Goal: Check status: Check status

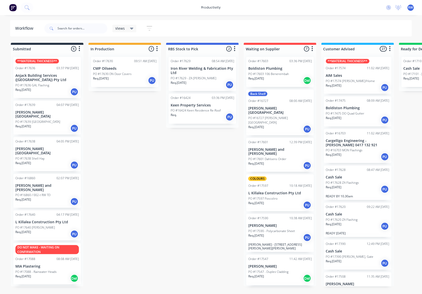
click at [39, 90] on div "Req. [DATE] PU" at bounding box center [47, 92] width 64 height 9
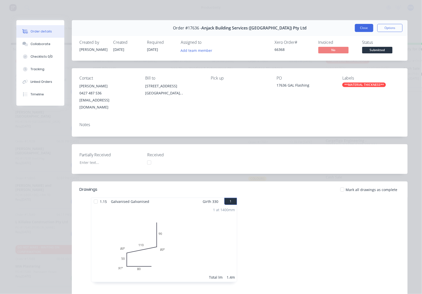
click at [362, 29] on button "Close" at bounding box center [364, 28] width 18 height 8
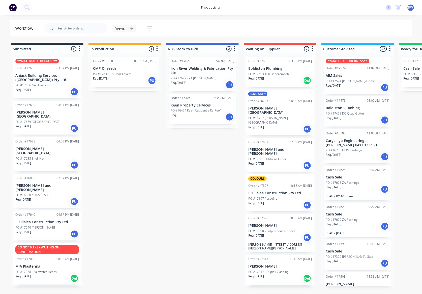
click at [46, 124] on div "Req. [DATE] PU" at bounding box center [47, 128] width 64 height 9
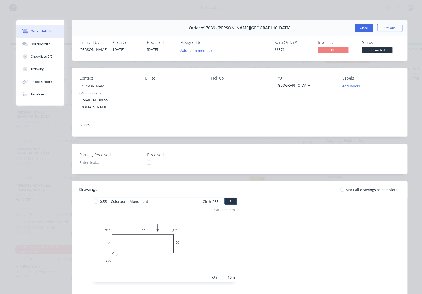
click at [366, 30] on button "Close" at bounding box center [364, 28] width 18 height 8
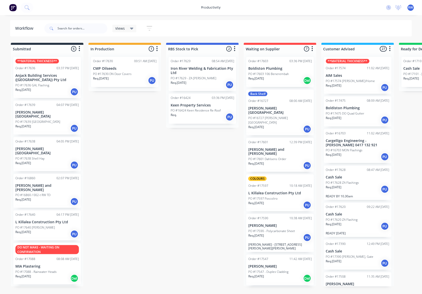
click at [44, 161] on div "Req. [DATE] PU" at bounding box center [47, 165] width 64 height 9
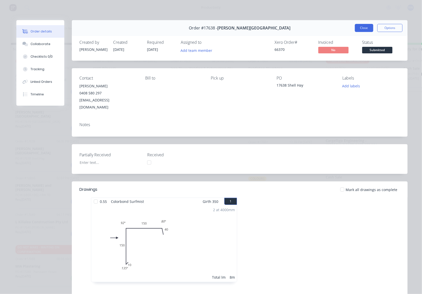
click at [362, 26] on button "Close" at bounding box center [364, 28] width 18 height 8
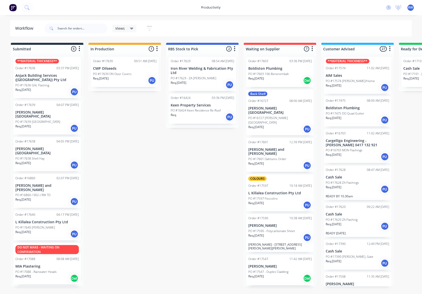
click at [47, 198] on div "Req. [DATE] PU" at bounding box center [47, 202] width 64 height 9
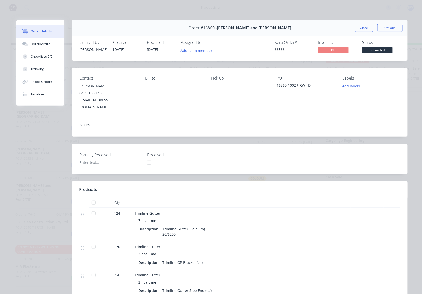
drag, startPoint x: 359, startPoint y: 27, endPoint x: 355, endPoint y: 35, distance: 9.0
click at [359, 31] on button "Close" at bounding box center [364, 28] width 18 height 8
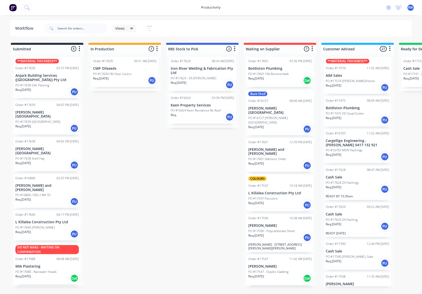
click at [35, 230] on div "Req. [DATE] PU" at bounding box center [47, 234] width 64 height 9
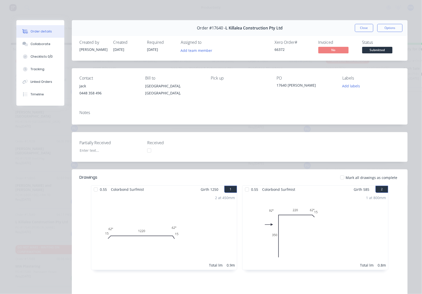
drag, startPoint x: 365, startPoint y: 26, endPoint x: 360, endPoint y: 35, distance: 10.4
click at [364, 28] on button "Close" at bounding box center [364, 28] width 18 height 8
